Goal: Task Accomplishment & Management: Complete application form

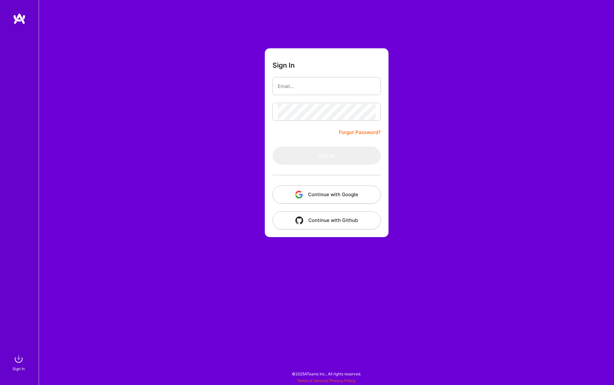
click at [335, 188] on button "Continue with Google" at bounding box center [326, 194] width 108 height 18
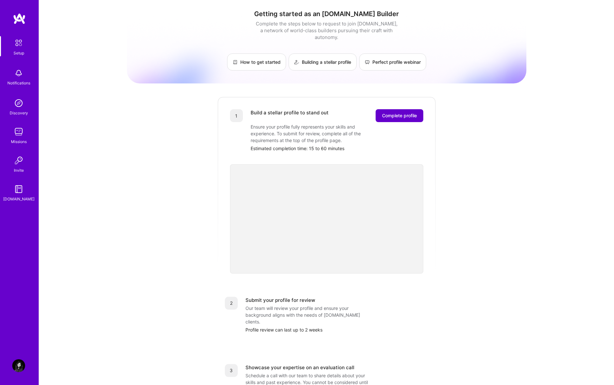
click at [403, 112] on span "Complete profile" at bounding box center [399, 115] width 35 height 6
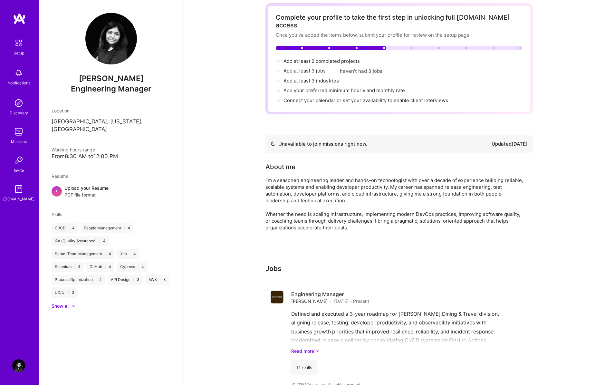
scroll to position [33, 0]
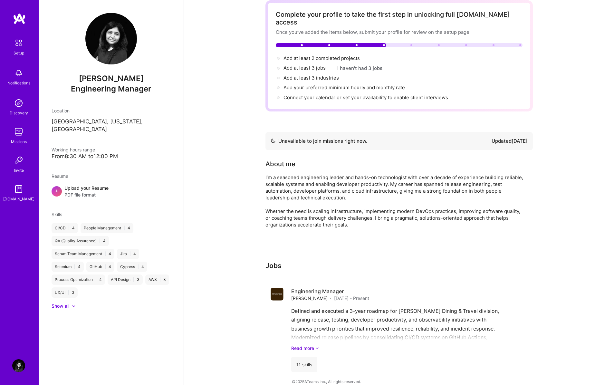
click at [18, 106] on img at bounding box center [18, 103] width 13 height 13
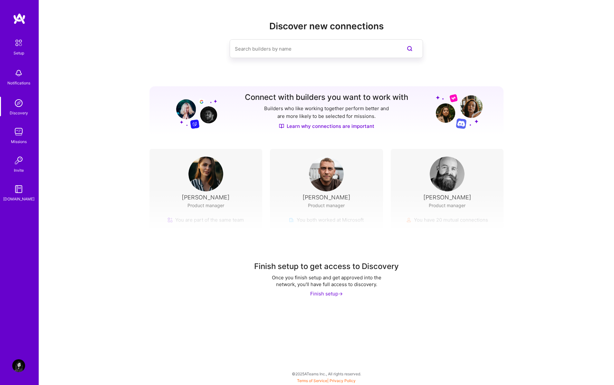
click at [19, 135] on img at bounding box center [18, 131] width 13 height 13
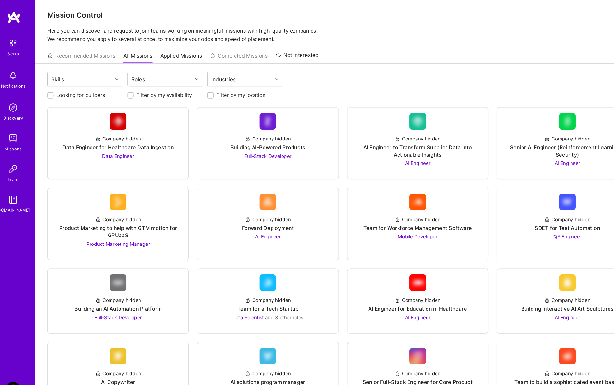
click at [188, 76] on icon at bounding box center [189, 76] width 3 height 3
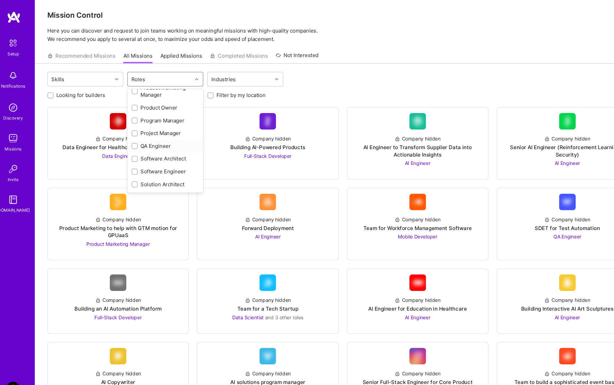
scroll to position [282, 0]
click at [161, 133] on div "QA Engineer" at bounding box center [160, 134] width 63 height 7
checkbox input "true"
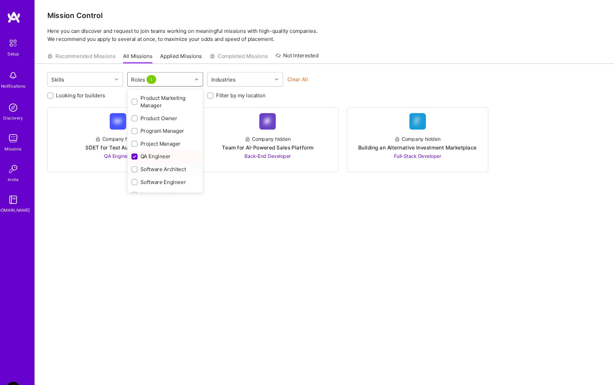
scroll to position [259, 0]
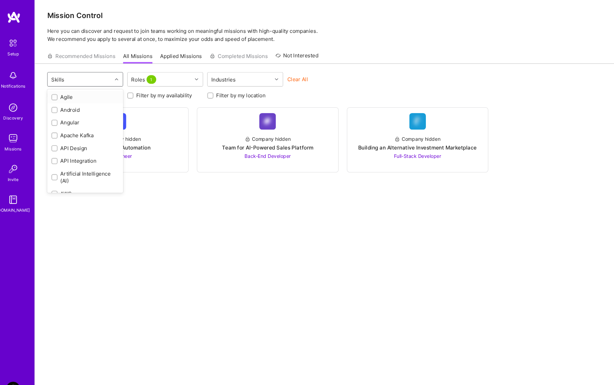
click at [115, 79] on div at bounding box center [116, 76] width 10 height 8
click at [84, 128] on div "CI/CD" at bounding box center [85, 127] width 63 height 7
checkbox input "true"
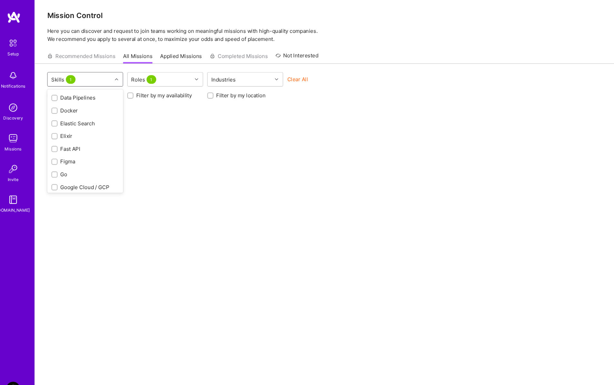
scroll to position [0, 0]
click at [188, 78] on div at bounding box center [191, 76] width 10 height 8
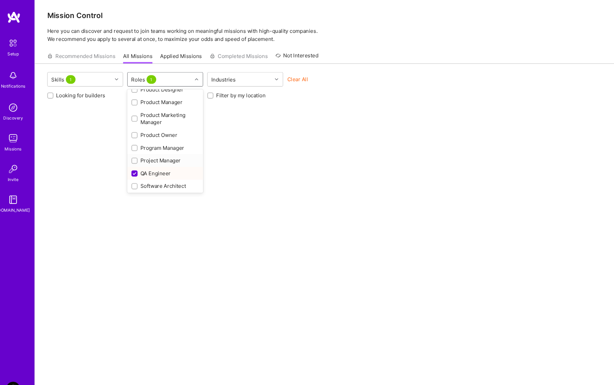
scroll to position [301, 0]
click at [132, 115] on input "checkbox" at bounding box center [133, 116] width 6 height 6
checkbox input "false"
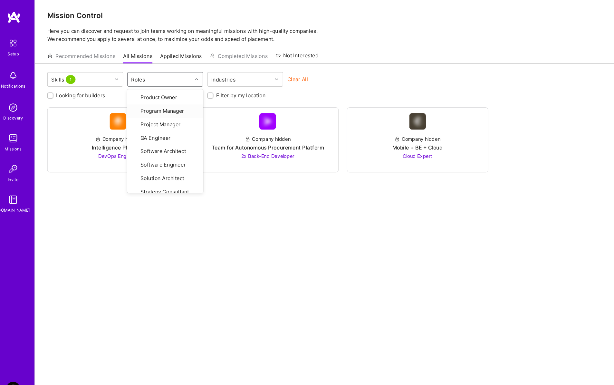
click at [154, 79] on div "Roles" at bounding box center [156, 76] width 60 height 13
click at [175, 77] on div "Roles" at bounding box center [156, 76] width 60 height 13
type input "t"
type input "r"
type input "b"
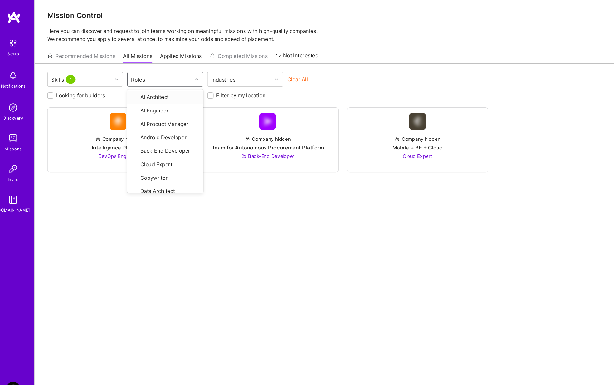
click at [98, 51] on div "Recommended Missions All Missions Applied Missions Completed Missions Not Inter…" at bounding box center [177, 55] width 253 height 14
click at [98, 54] on div "Recommended Missions All Missions Applied Missions Completed Missions Not Inter…" at bounding box center [177, 55] width 253 height 14
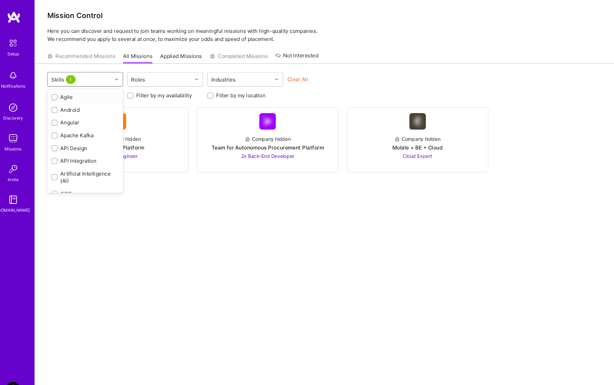
click at [117, 78] on div at bounding box center [116, 76] width 10 height 8
click at [140, 217] on div "option CI/CD, selected. option Artificial Intelligence (AI) focused, 7 of 73. 7…" at bounding box center [326, 216] width 575 height 308
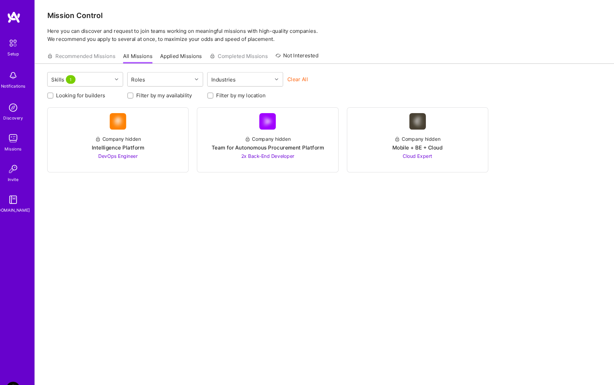
click at [96, 55] on div "Recommended Missions All Missions Applied Missions Completed Missions Not Inter…" at bounding box center [177, 55] width 253 height 14
click at [177, 57] on link "Applied Missions" at bounding box center [175, 57] width 39 height 11
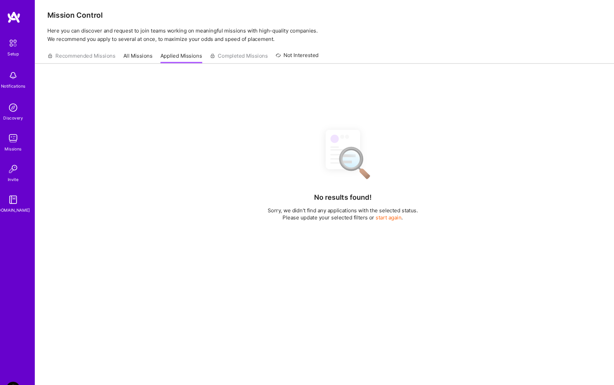
click at [290, 52] on link "Not Interested" at bounding box center [284, 57] width 40 height 12
click at [133, 56] on link "All Missions" at bounding box center [134, 57] width 27 height 11
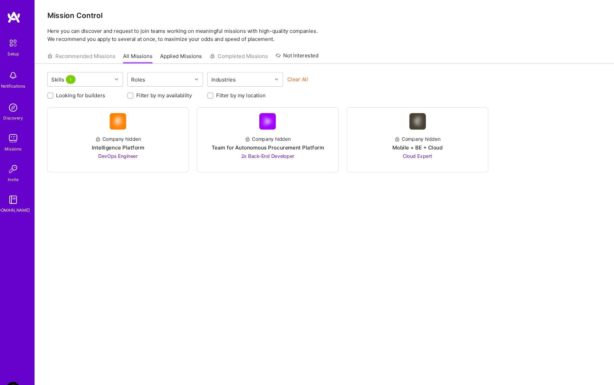
click at [17, 108] on img at bounding box center [18, 103] width 13 height 13
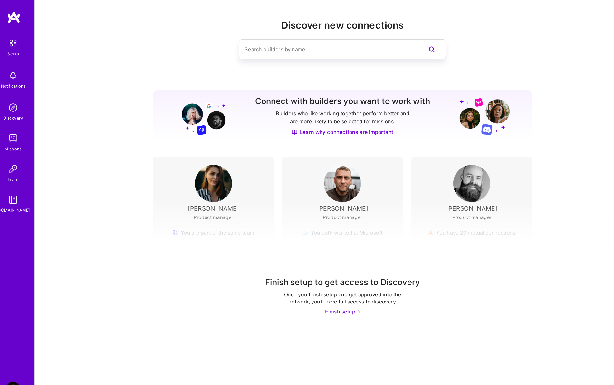
click at [21, 133] on img at bounding box center [18, 131] width 13 height 13
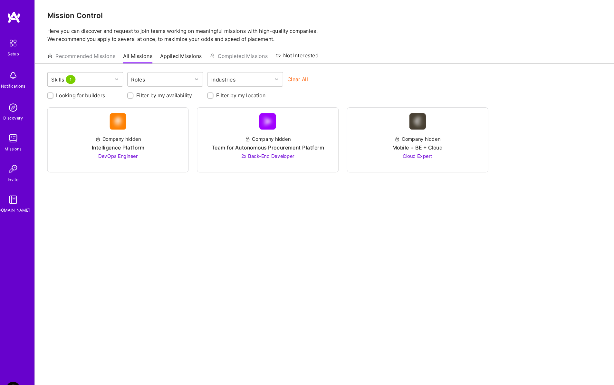
click at [109, 74] on div "Skills 1" at bounding box center [81, 76] width 60 height 13
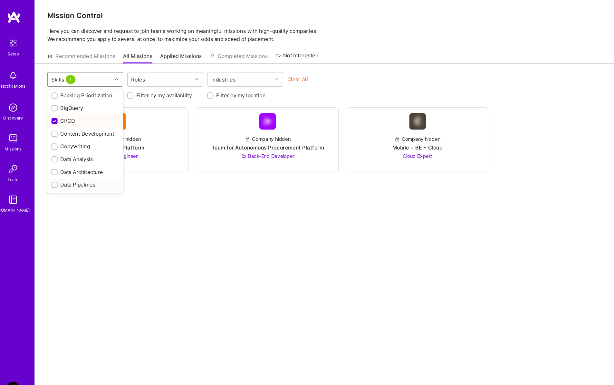
scroll to position [126, 0]
click at [57, 116] on input "checkbox" at bounding box center [58, 117] width 6 height 6
checkbox input "false"
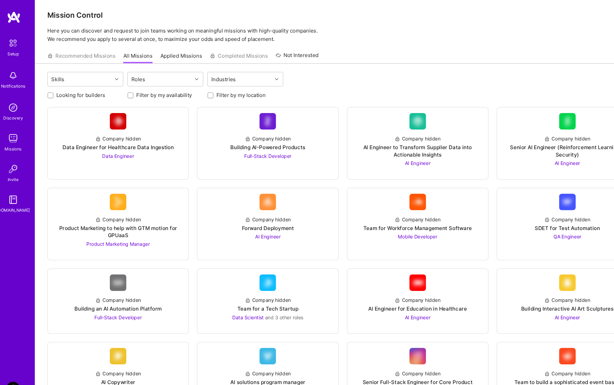
click at [329, 81] on div "Skills Roles Industries" at bounding box center [327, 77] width 552 height 15
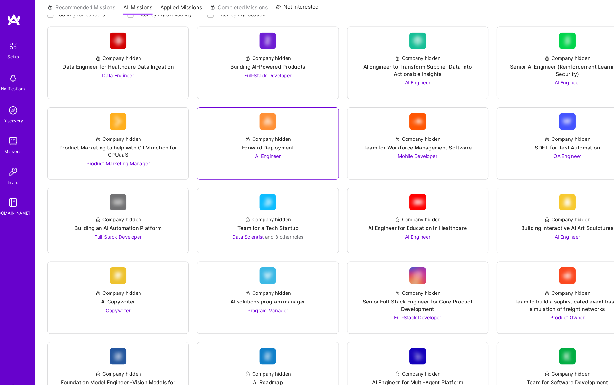
scroll to position [78, 0]
click at [536, 130] on div "Company hidden" at bounding box center [536, 130] width 43 height 7
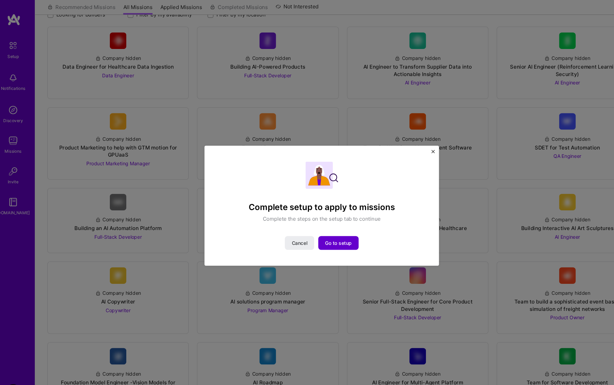
click at [322, 231] on button "Go to setup" at bounding box center [323, 227] width 38 height 13
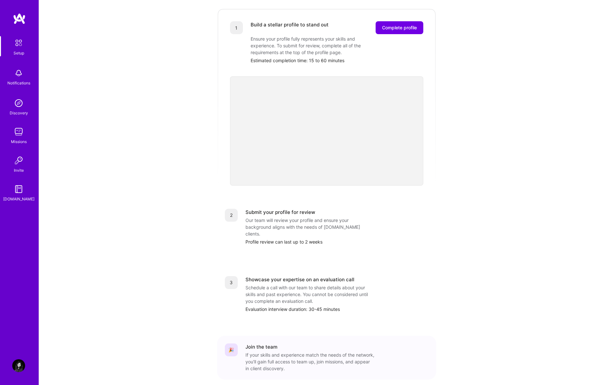
scroll to position [105, 0]
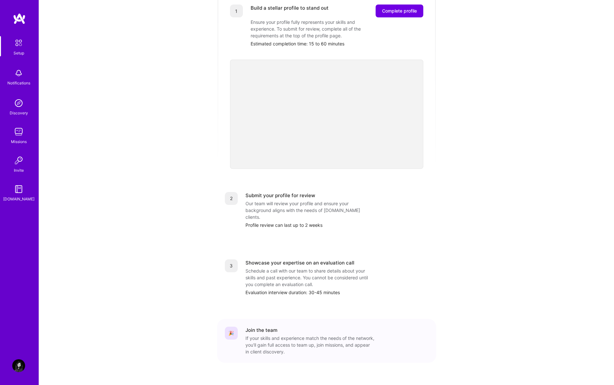
click at [282, 184] on div "2 Submit your profile for review Our team will review your profile and ensure y…" at bounding box center [326, 210] width 219 height 52
click at [280, 200] on div "Our team will review your profile and ensure your background aligns with the ne…" at bounding box center [309, 210] width 129 height 20
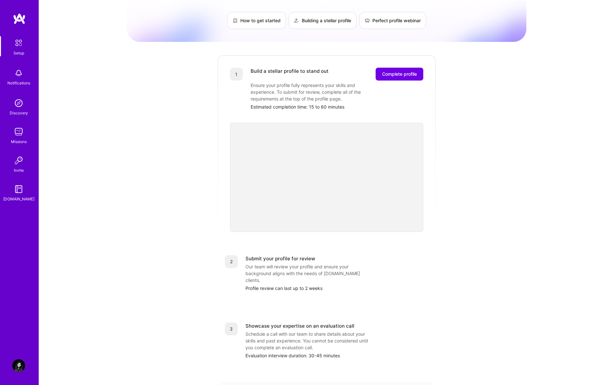
scroll to position [0, 0]
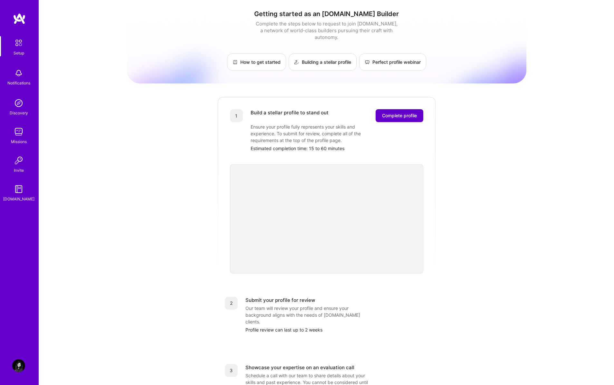
click at [393, 109] on button "Complete profile" at bounding box center [399, 115] width 48 height 13
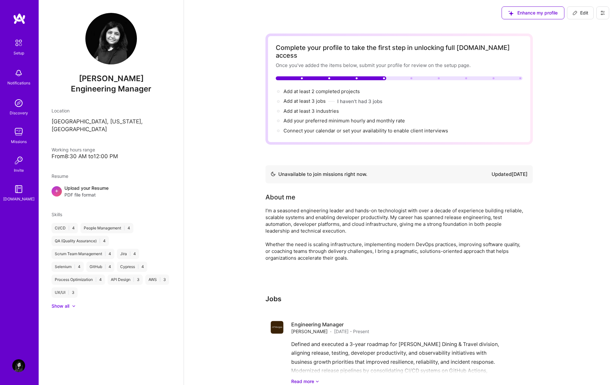
scroll to position [33, 0]
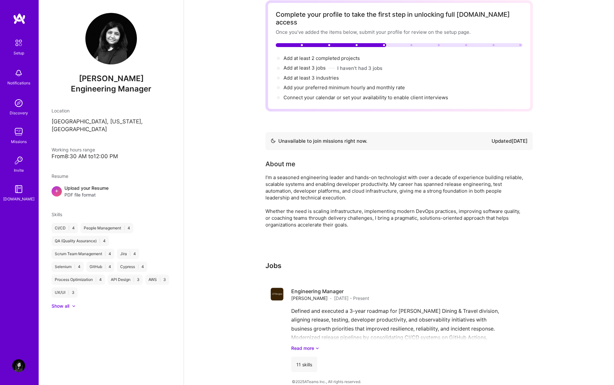
click at [334, 384] on link "Privacy Policy" at bounding box center [342, 388] width 26 height 5
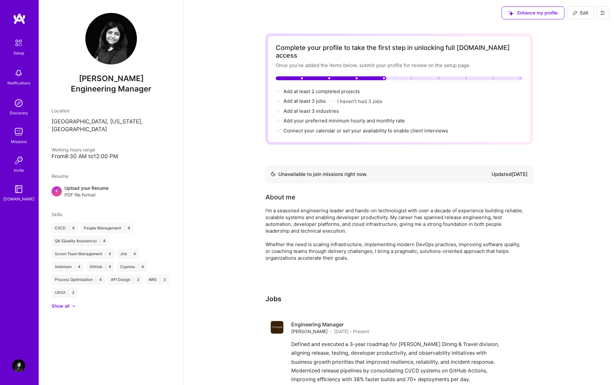
scroll to position [33, 0]
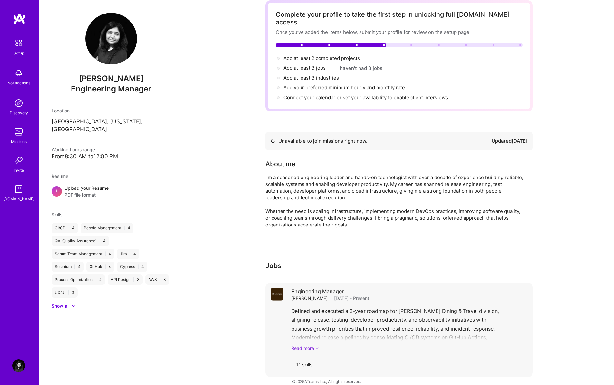
click at [312, 345] on link "Read more" at bounding box center [409, 348] width 236 height 7
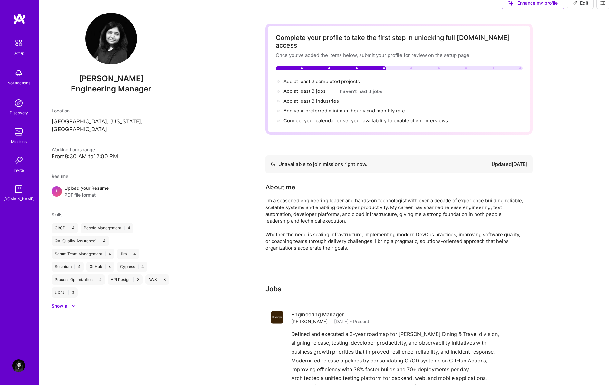
scroll to position [0, 0]
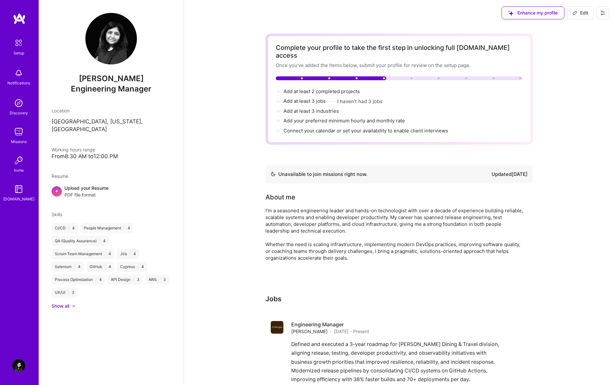
click at [586, 11] on span "Edit" at bounding box center [580, 13] width 16 height 6
select select "US"
select select "Not Available"
select select "3 Months"
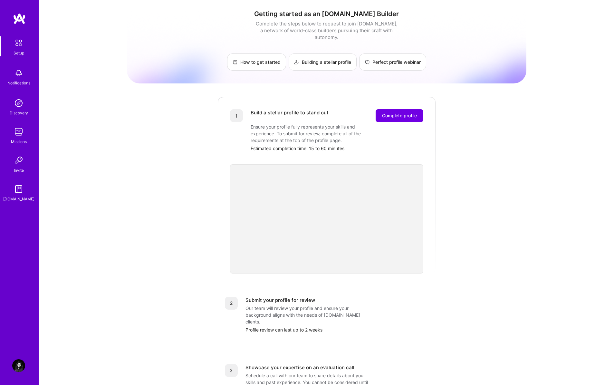
click at [18, 46] on img at bounding box center [19, 43] width 14 height 14
click at [23, 190] on img at bounding box center [18, 189] width 13 height 13
